Goal: Understand process/instructions: Learn about a topic

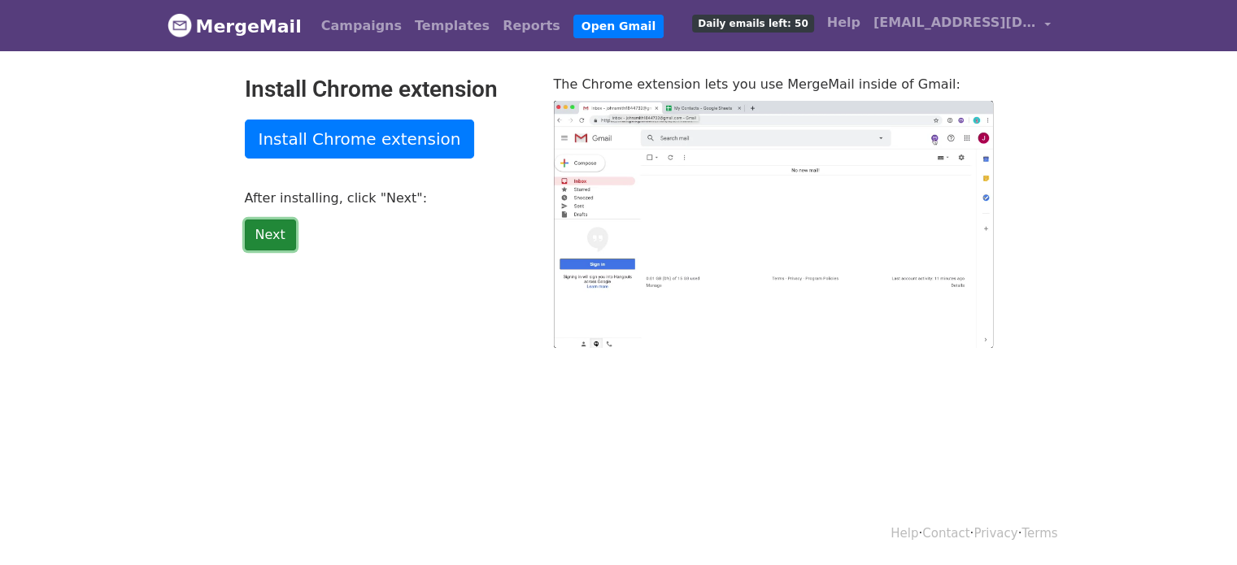
click at [270, 233] on link "Next" at bounding box center [270, 235] width 51 height 31
type input "20.3"
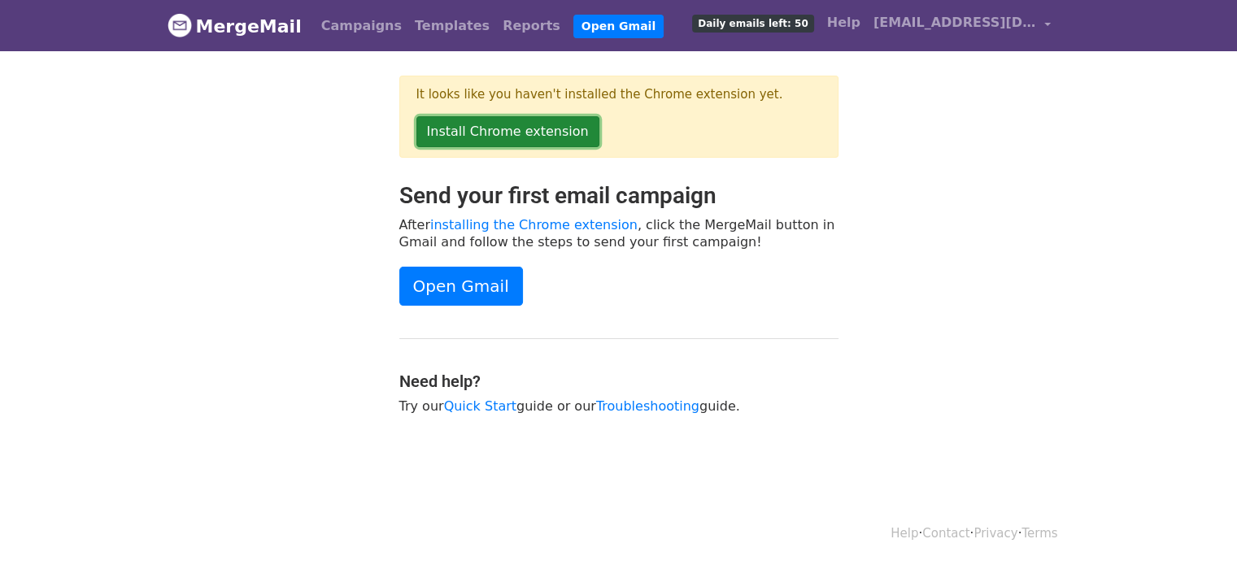
click at [518, 126] on link "Install Chrome extension" at bounding box center [507, 131] width 183 height 31
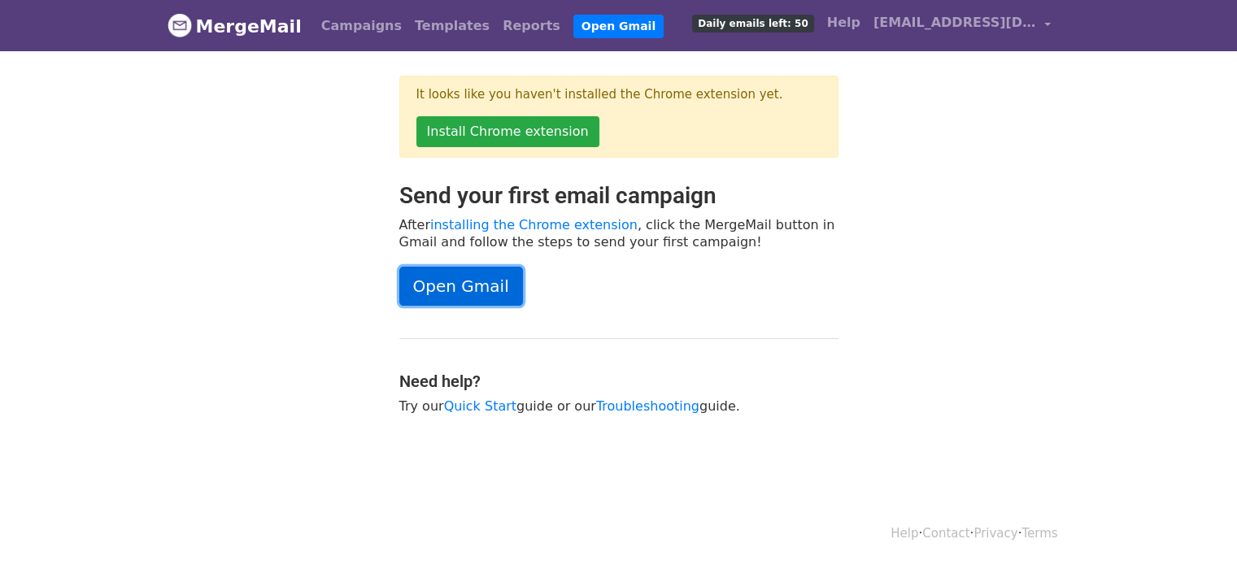
click at [496, 284] on link "Open Gmail" at bounding box center [461, 286] width 124 height 39
